Goal: Task Accomplishment & Management: Complete application form

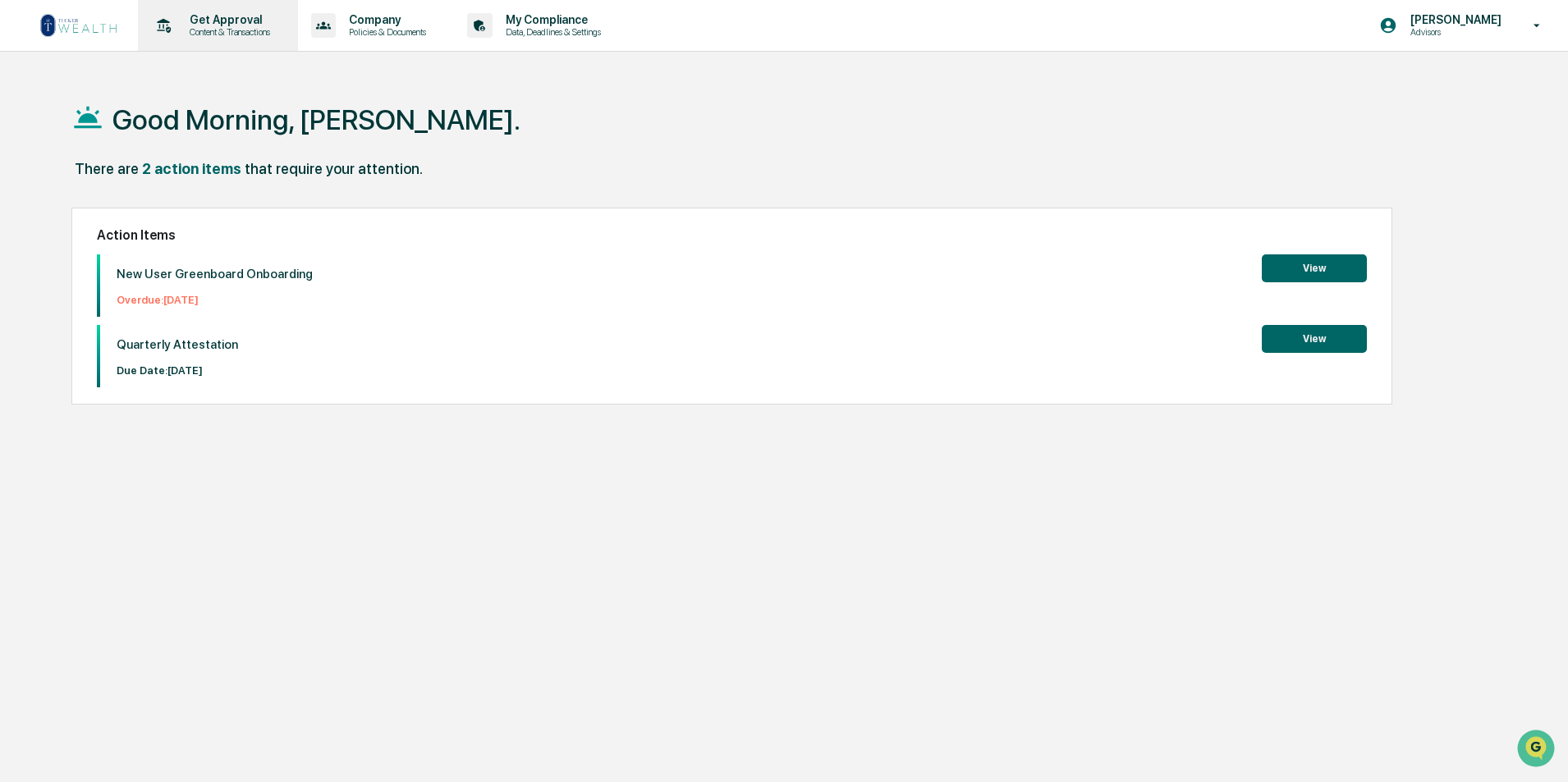
click at [236, 31] on p "Content & Transactions" at bounding box center [227, 32] width 102 height 12
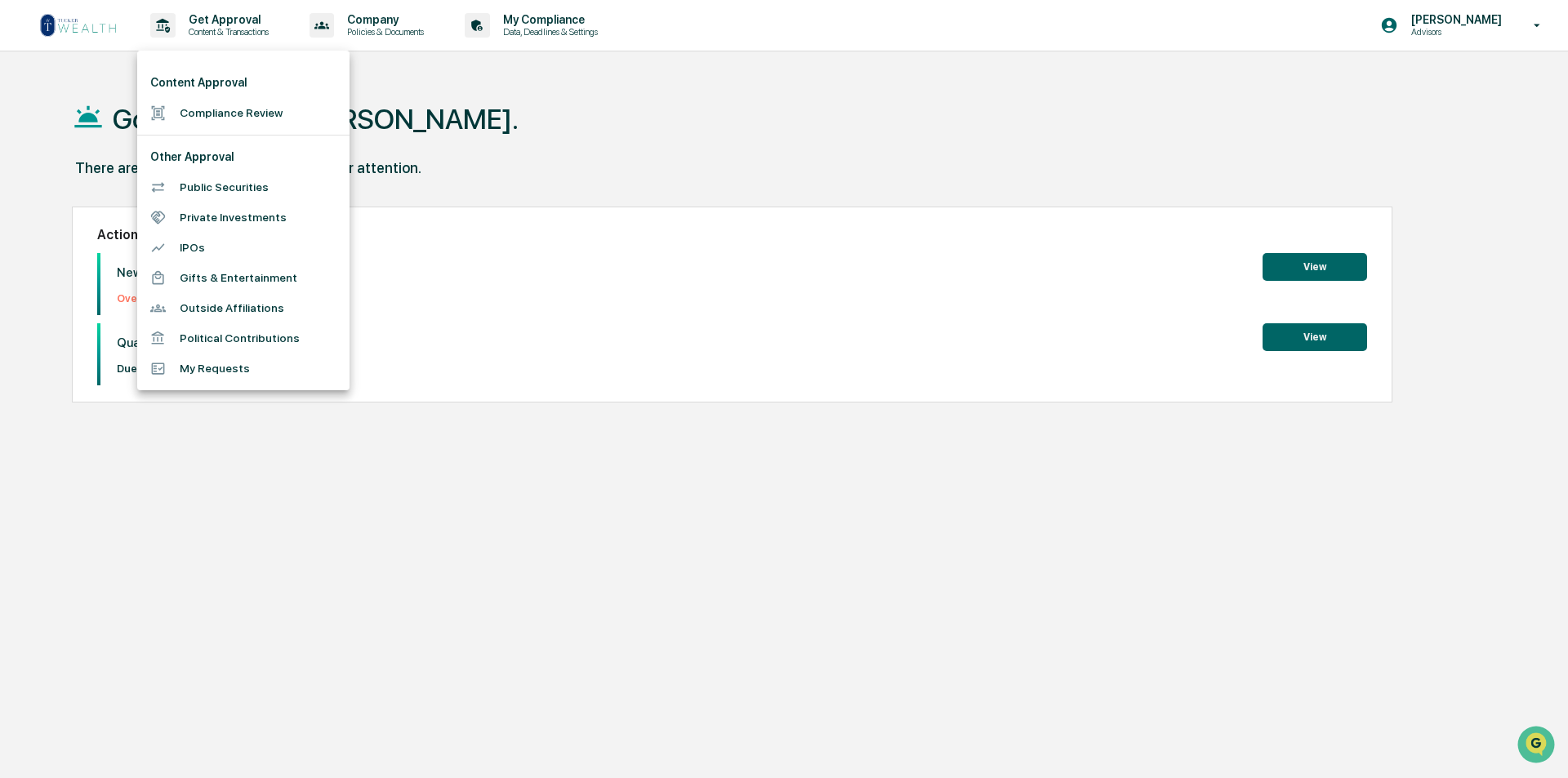
click at [229, 103] on li "Compliance Review" at bounding box center [243, 113] width 212 height 30
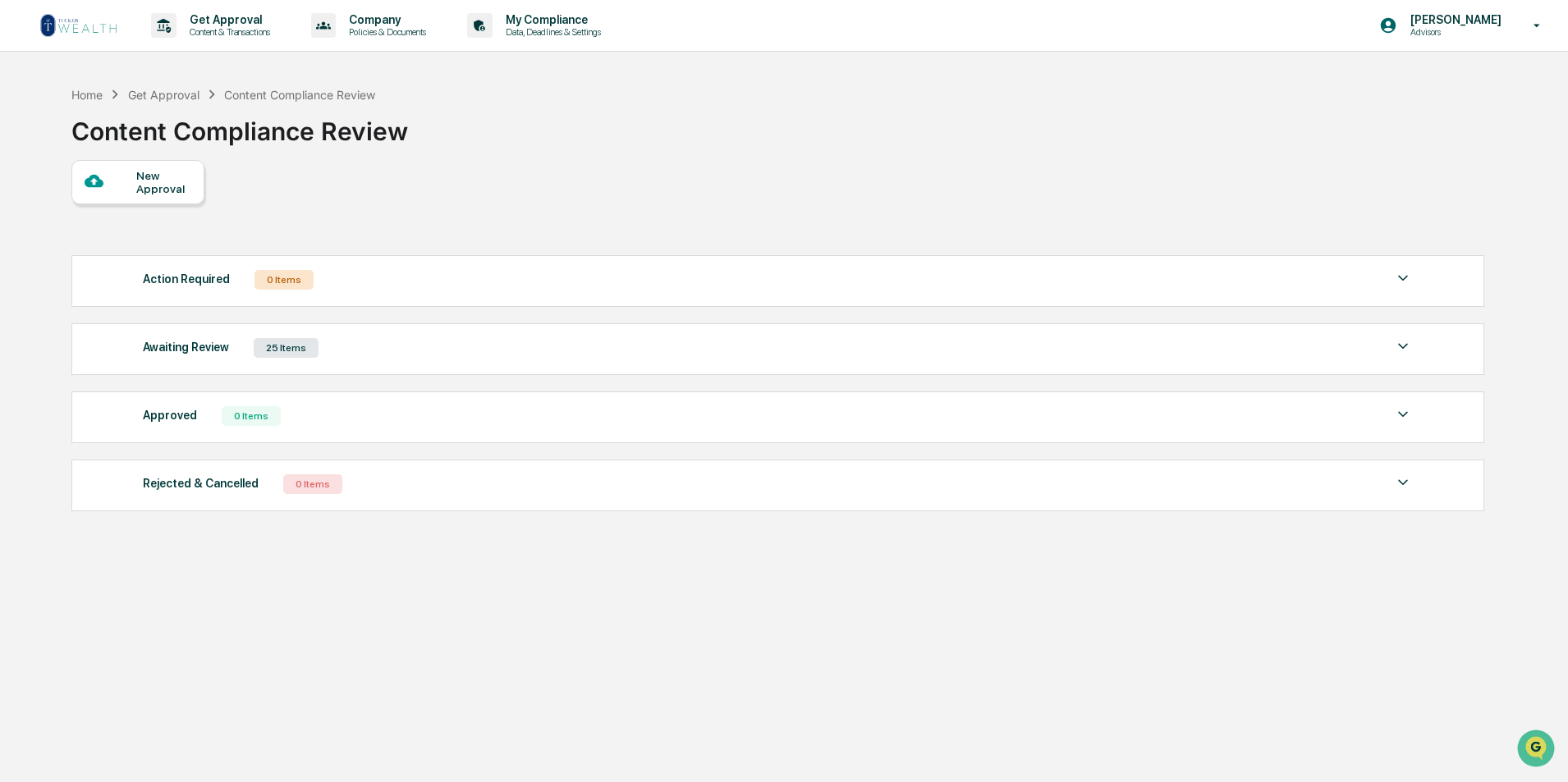
click at [155, 189] on div "New Approval" at bounding box center [163, 182] width 55 height 26
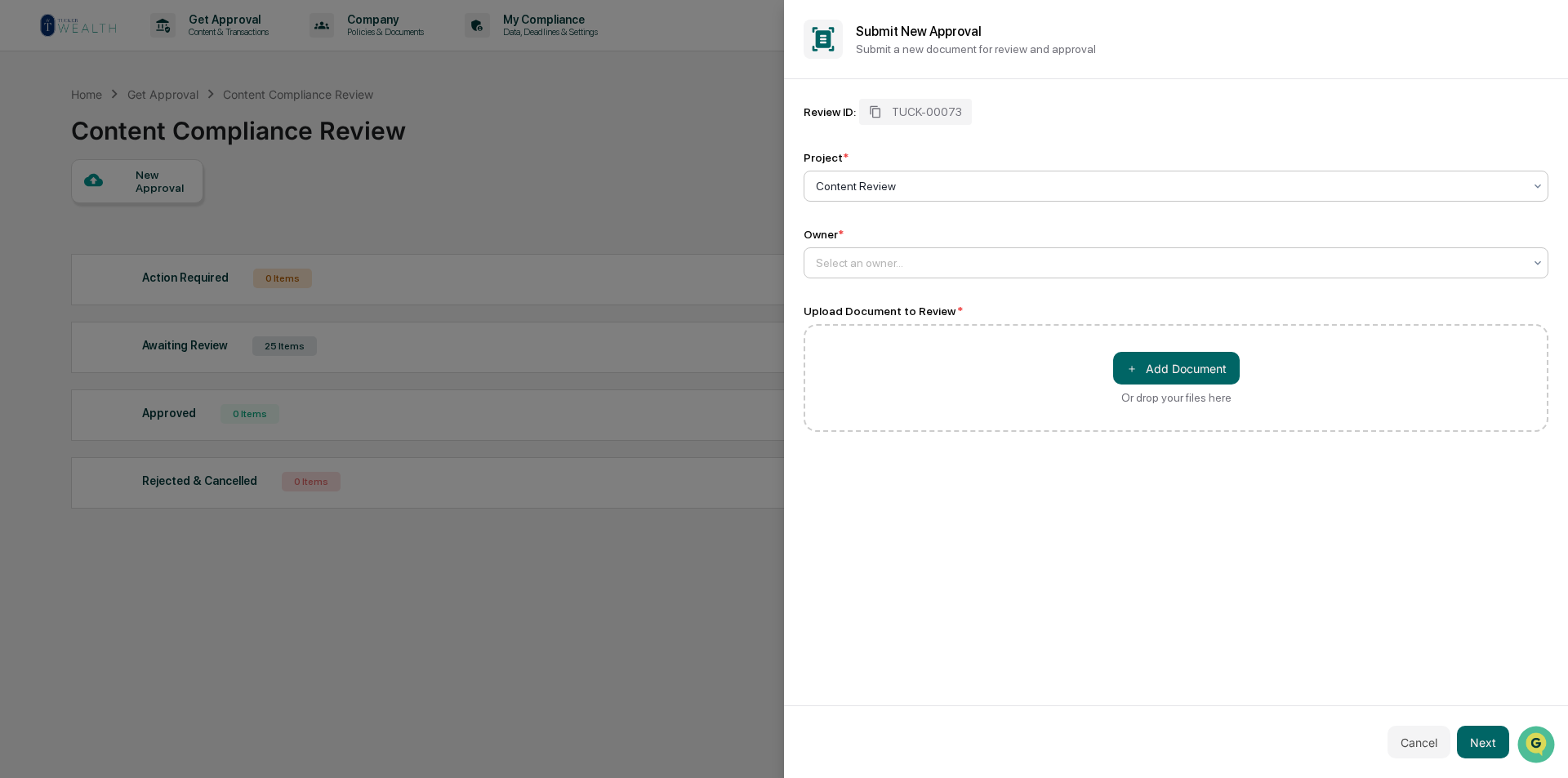
click at [834, 258] on div at bounding box center [1169, 263] width 707 height 16
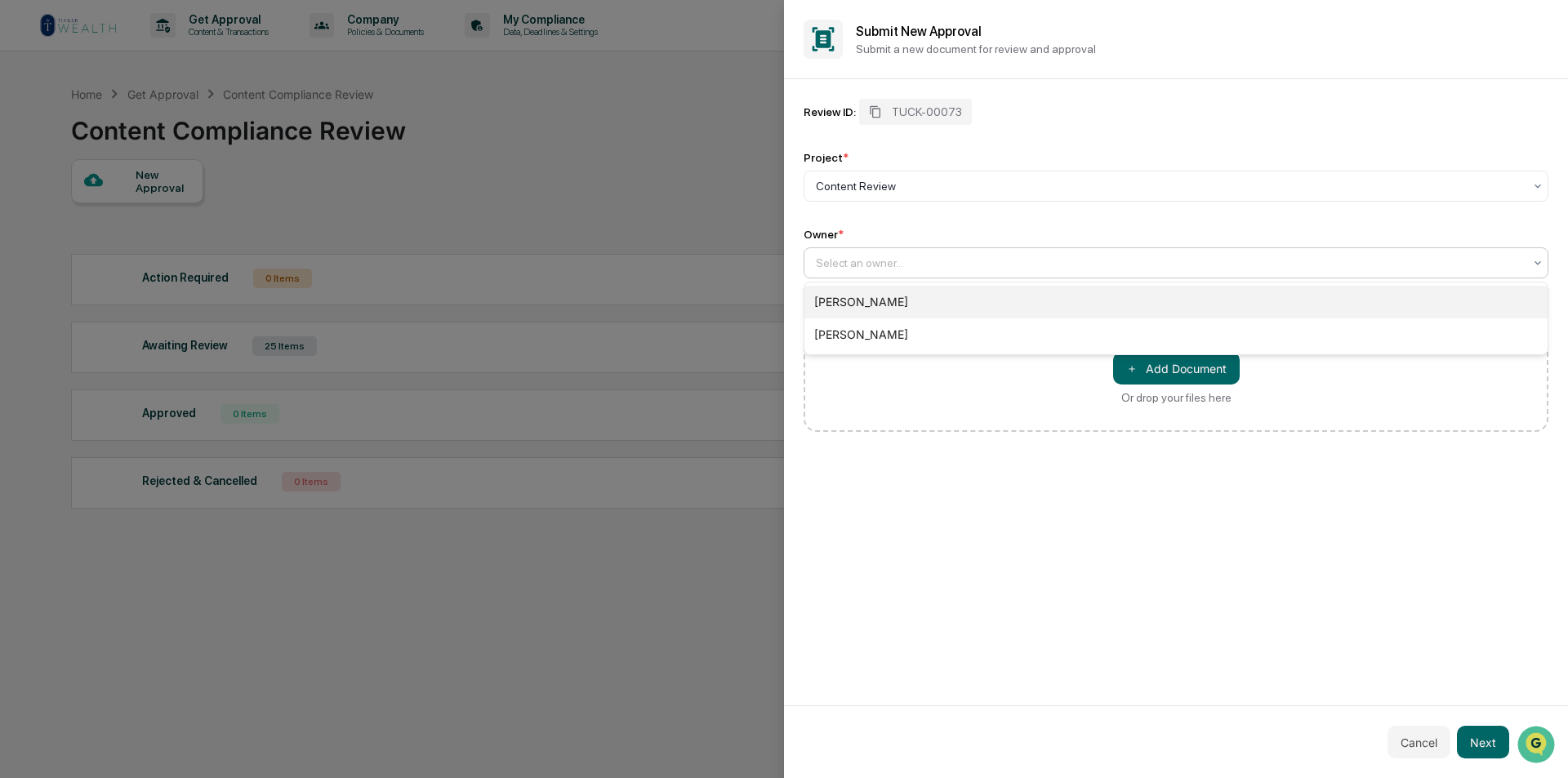
click at [836, 298] on div "[PERSON_NAME]" at bounding box center [1176, 302] width 744 height 33
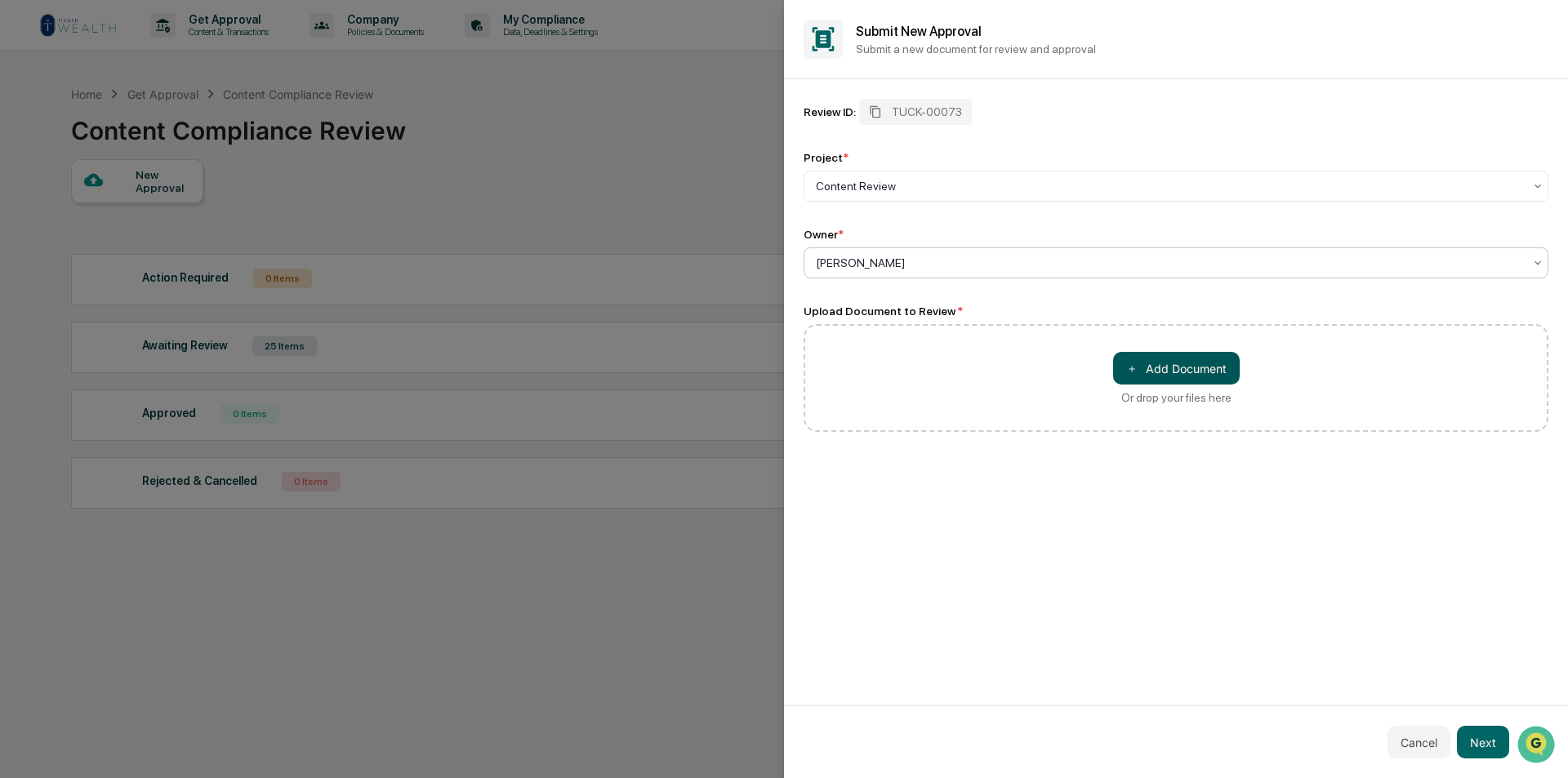
click at [1149, 362] on button "＋ Add Document" at bounding box center [1176, 369] width 126 height 33
click at [1487, 740] on button "Next" at bounding box center [1484, 743] width 53 height 33
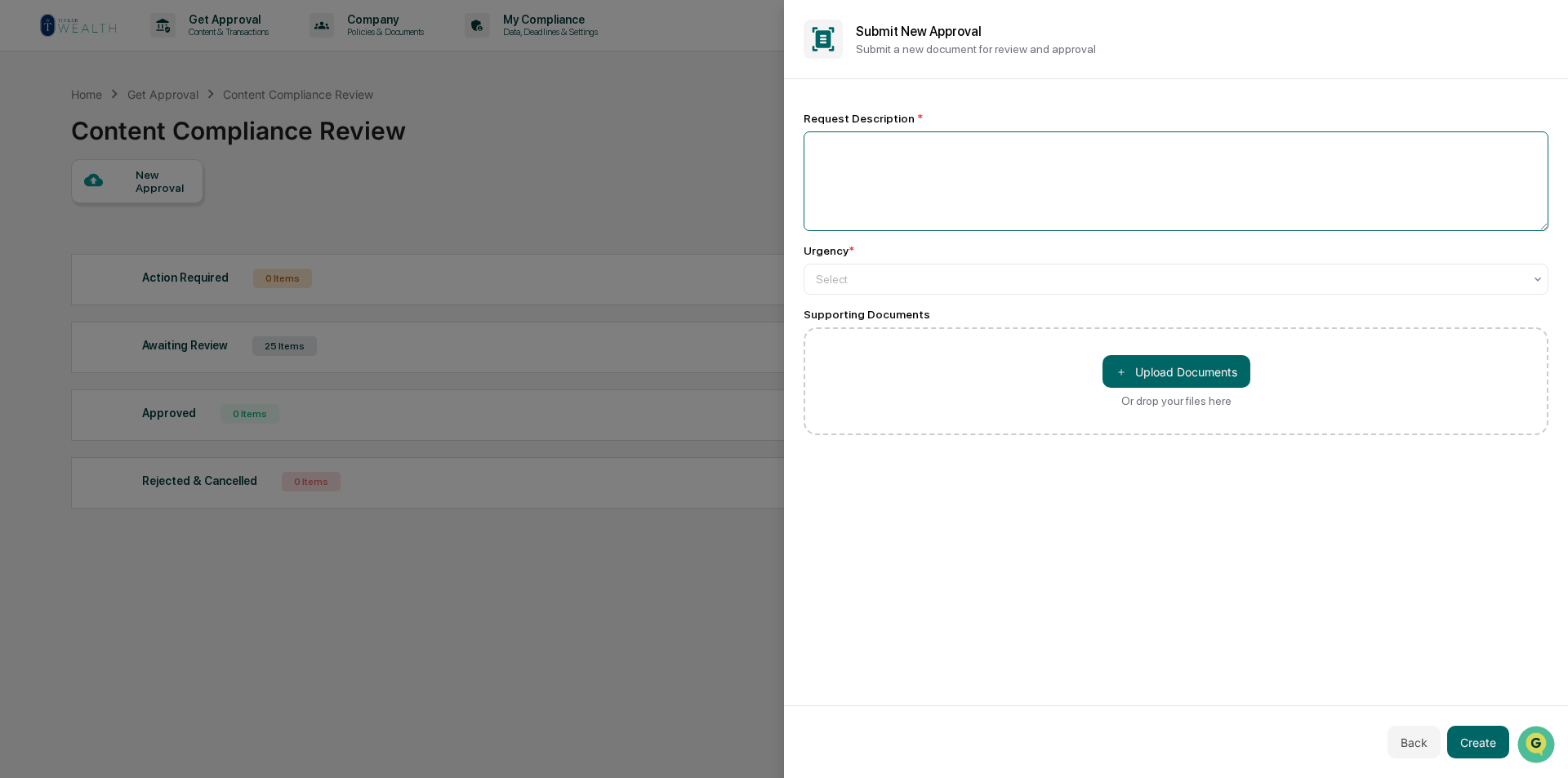
click at [931, 153] on textarea at bounding box center [1176, 182] width 745 height 100
type textarea "**********"
click at [895, 281] on div at bounding box center [1169, 280] width 707 height 16
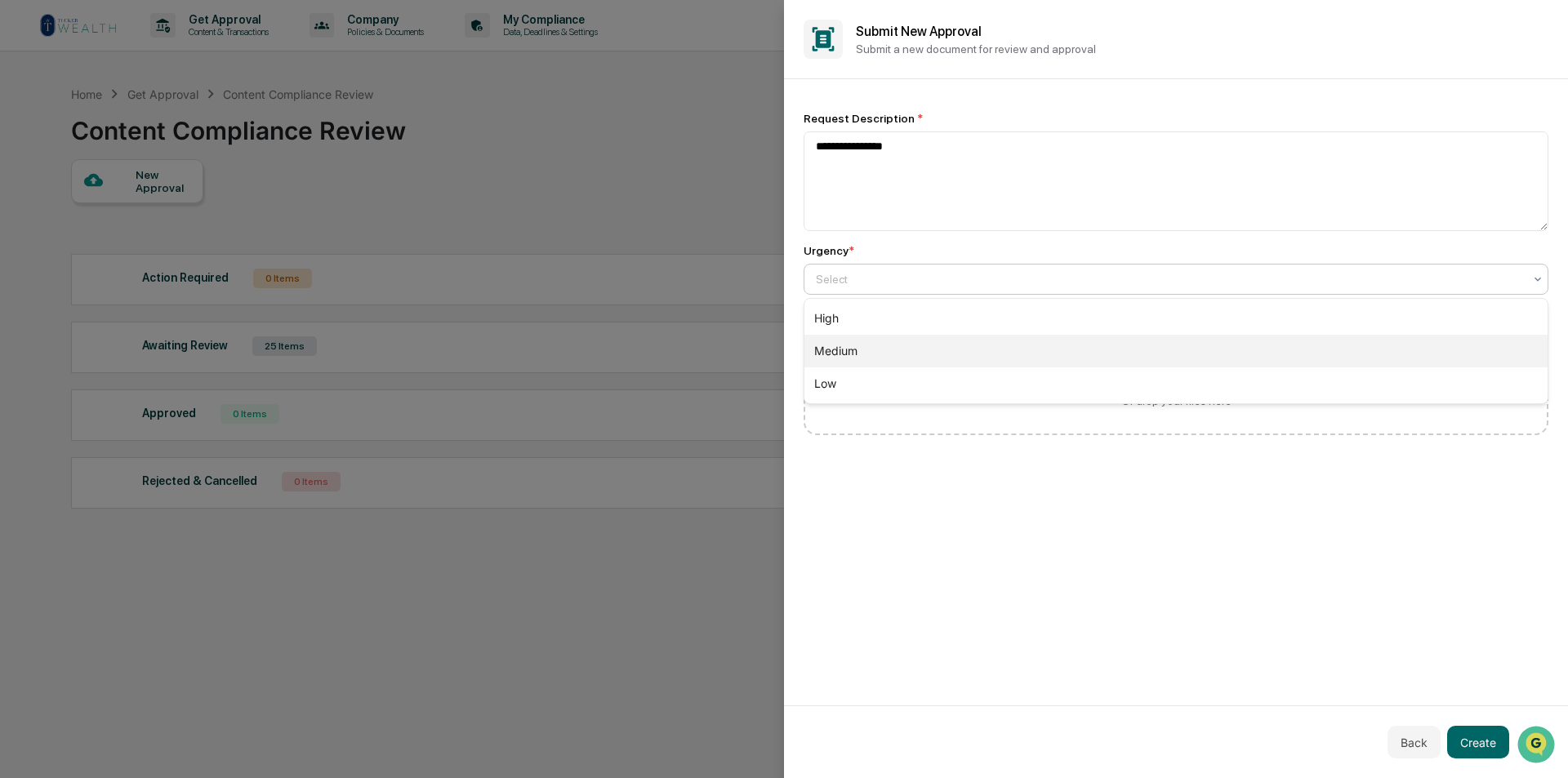
click at [890, 340] on div "Medium" at bounding box center [1176, 351] width 744 height 33
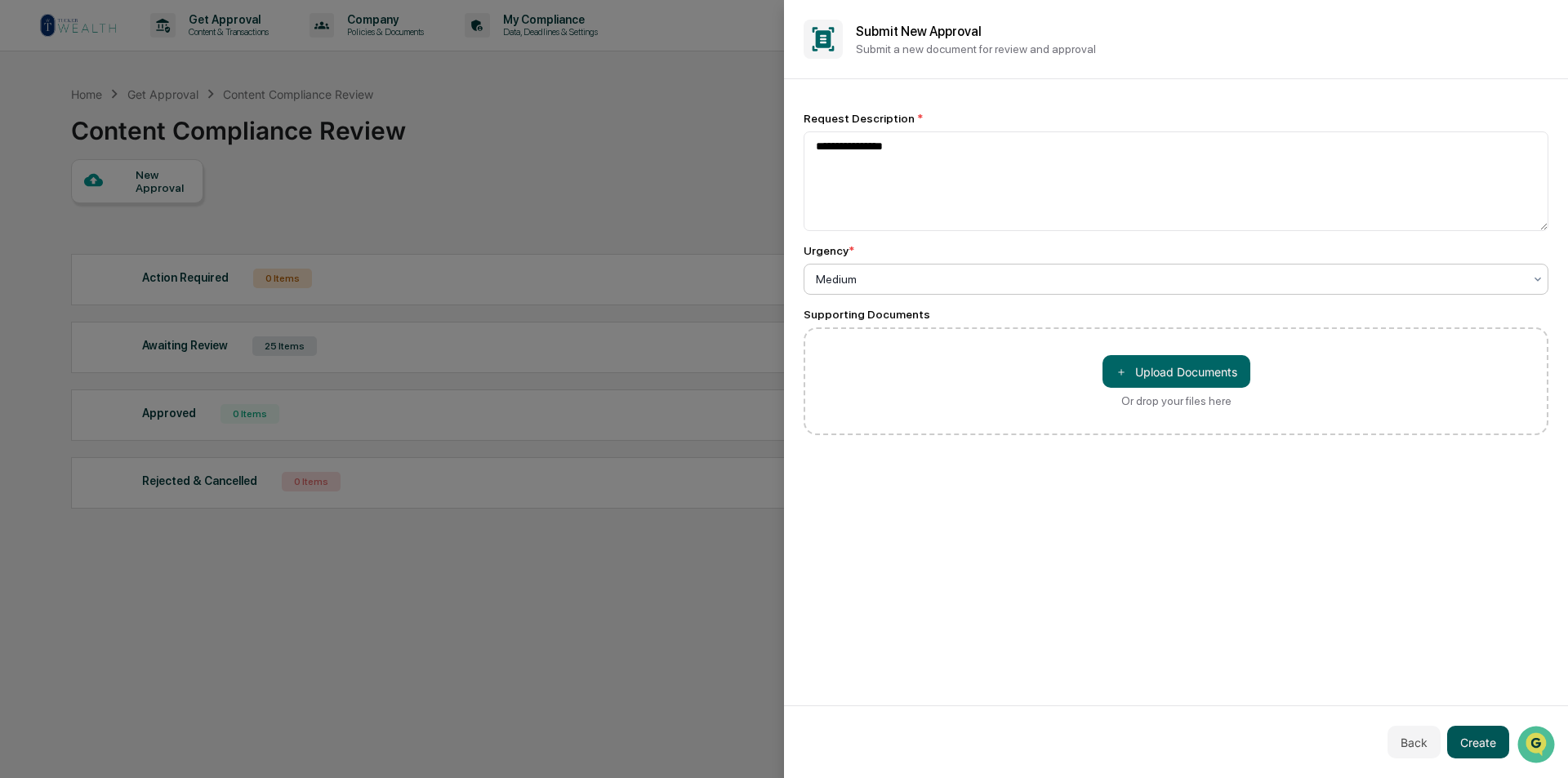
click at [1479, 736] on button "Create" at bounding box center [1478, 743] width 62 height 33
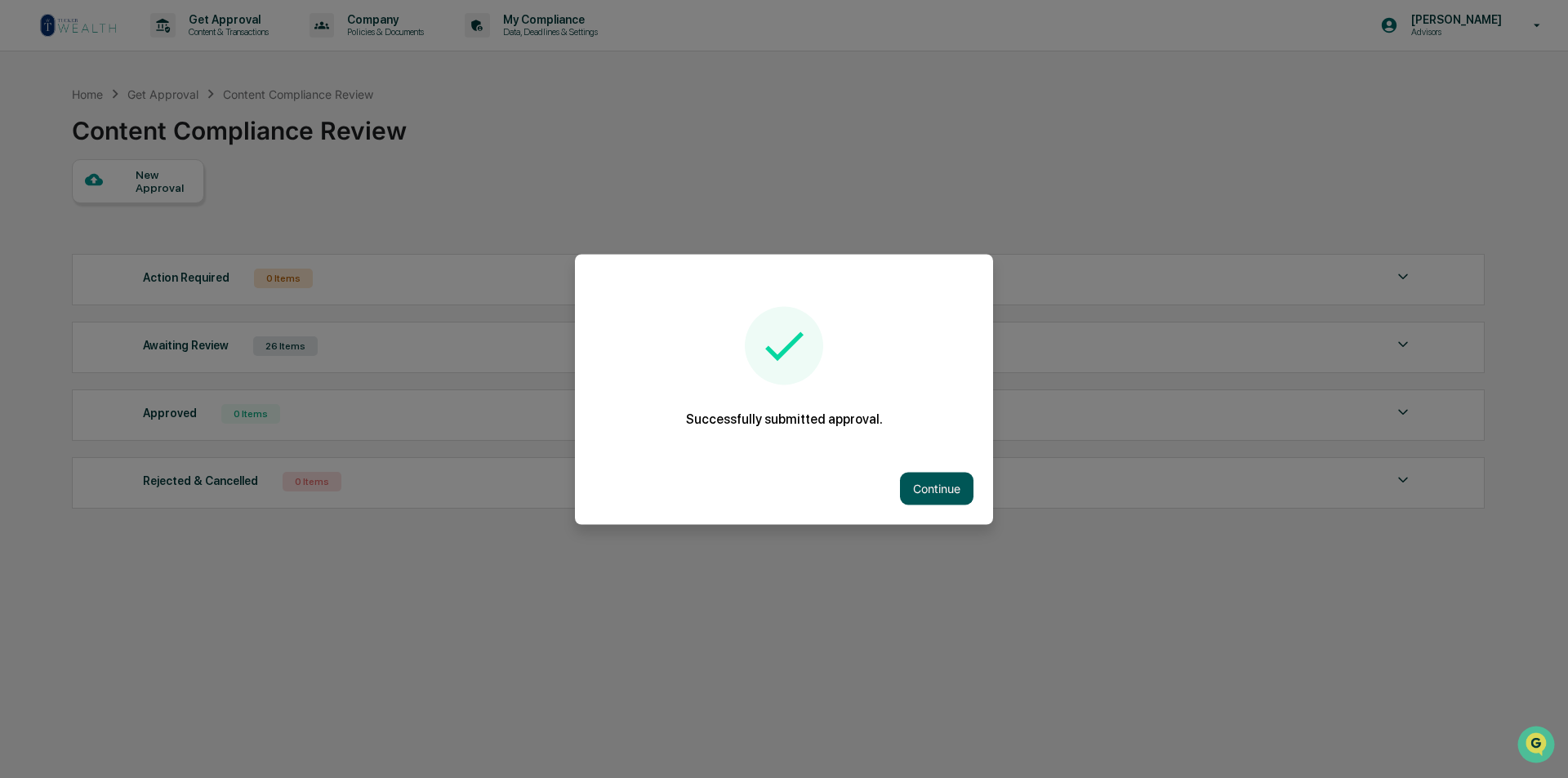
click at [950, 482] on button "Continue" at bounding box center [936, 488] width 74 height 33
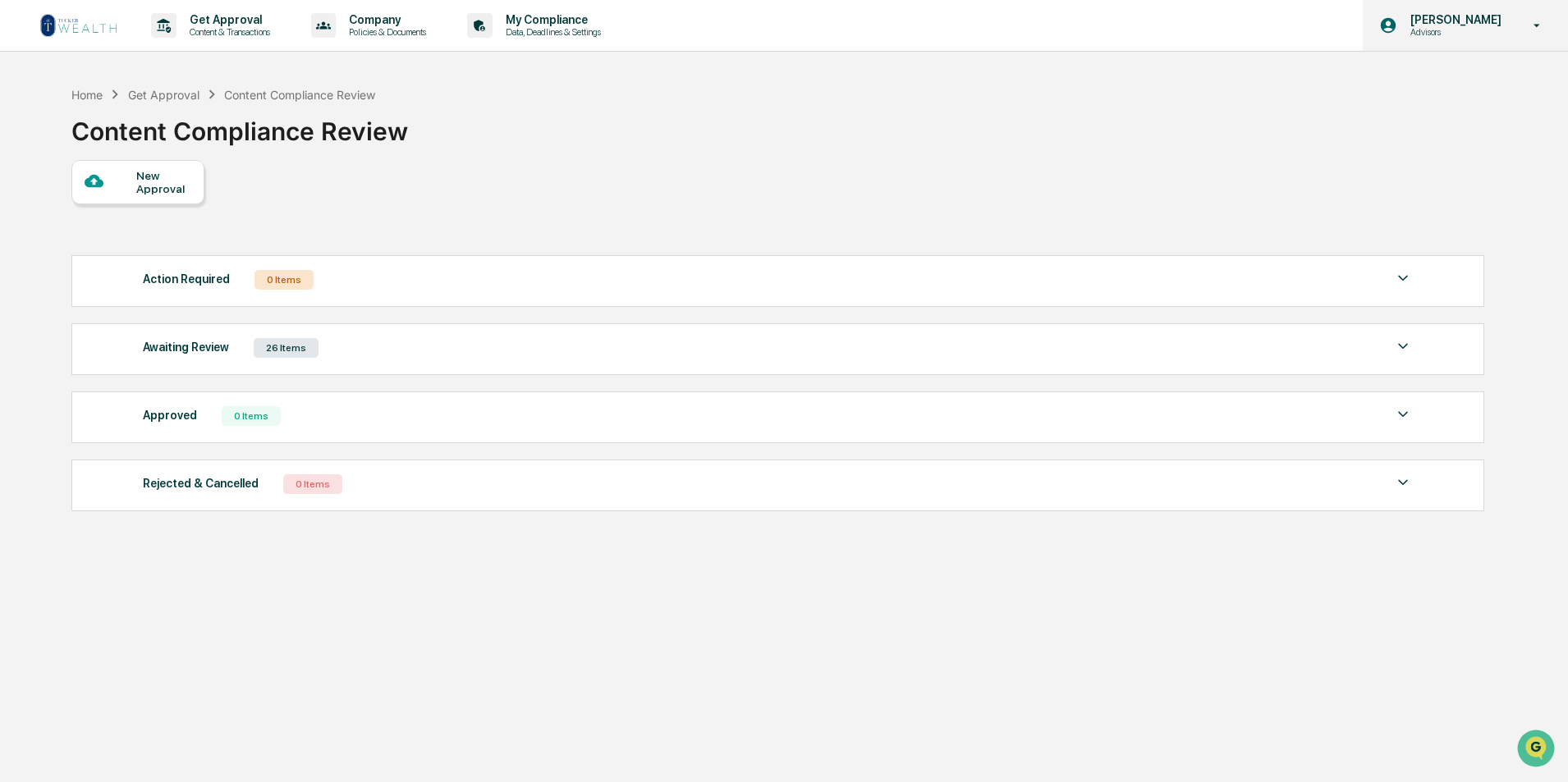
click at [1491, 19] on p "[PERSON_NAME]" at bounding box center [1453, 19] width 112 height 13
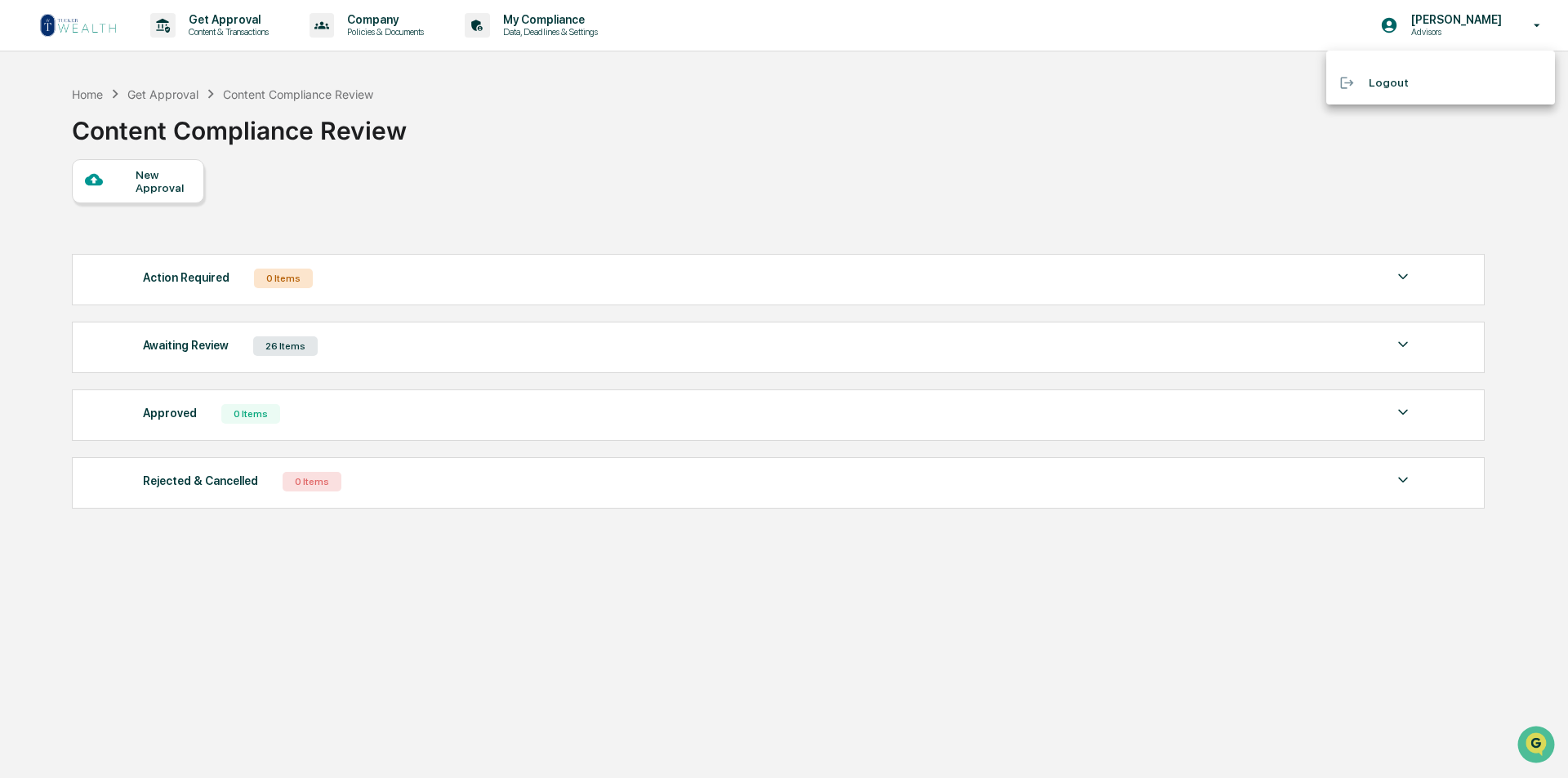
click at [1397, 82] on li "Logout" at bounding box center [1441, 83] width 229 height 30
